Goal: Information Seeking & Learning: Learn about a topic

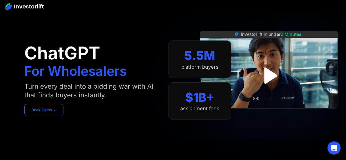
click at [59, 108] on link "Book Demo ➢" at bounding box center [43, 110] width 39 height 12
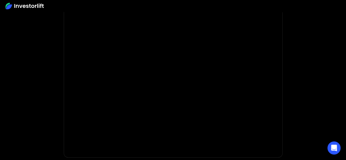
scroll to position [86, 0]
click at [280, 19] on div "**********" at bounding box center [173, 53] width 219 height 225
drag, startPoint x: 345, startPoint y: 115, endPoint x: 349, endPoint y: 100, distance: 15.3
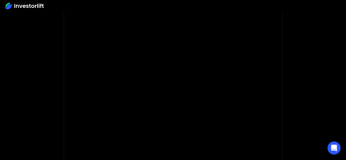
scroll to position [61, 0]
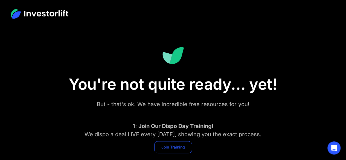
click at [179, 148] on link "Join Training" at bounding box center [173, 147] width 38 height 12
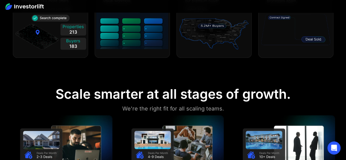
scroll to position [368, 0]
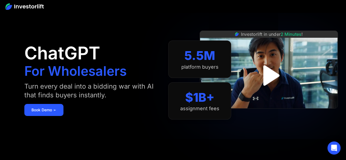
click at [269, 84] on img "open lightbox" at bounding box center [268, 75] width 37 height 37
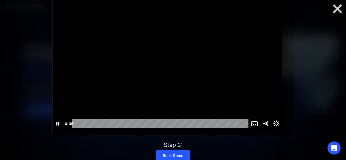
click at [283, 127] on icon "Show settings menu" at bounding box center [276, 123] width 13 height 11
click at [278, 117] on span "1x" at bounding box center [272, 114] width 14 height 9
click at [275, 110] on label "1.75x" at bounding box center [265, 105] width 33 height 10
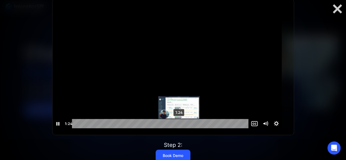
click at [185, 126] on div "1:24" at bounding box center [161, 123] width 170 height 9
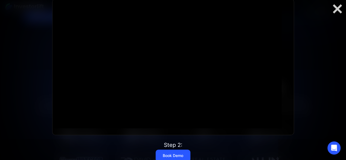
scroll to position [106, 0]
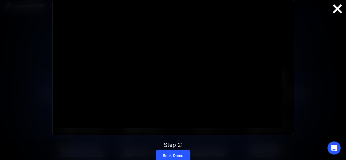
click at [336, 8] on div at bounding box center [337, 8] width 18 height 11
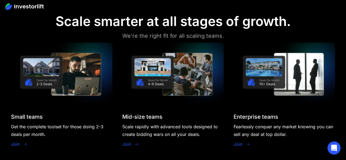
scroll to position [448, 0]
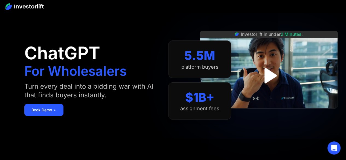
click at [24, 3] on img at bounding box center [24, 6] width 38 height 7
click at [345, 157] on aside "ChatGPT For Wholesalers Turn every deal into a bidding war with AI that finds b…" at bounding box center [173, 80] width 346 height 160
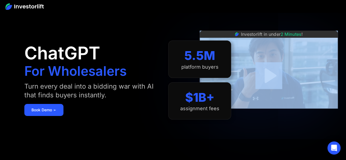
click at [345, 157] on aside "ChatGPT For Wholesalers Turn every deal into a bidding war with AI that finds b…" at bounding box center [173, 80] width 346 height 160
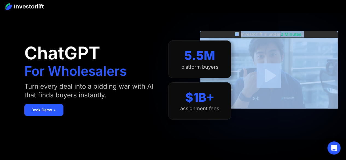
click at [345, 157] on aside "ChatGPT For Wholesalers Turn every deal into a bidding war with AI that finds b…" at bounding box center [173, 80] width 346 height 160
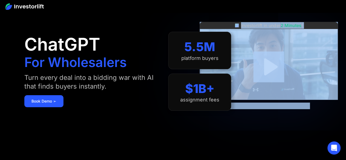
click at [346, 151] on html "ChatGPT For Wholesalers Turn every deal into a bidding war with AI that finds b…" at bounding box center [173, 71] width 346 height 160
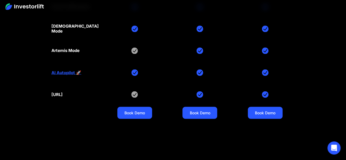
scroll to position [2545, 0]
